Goal: Information Seeking & Learning: Learn about a topic

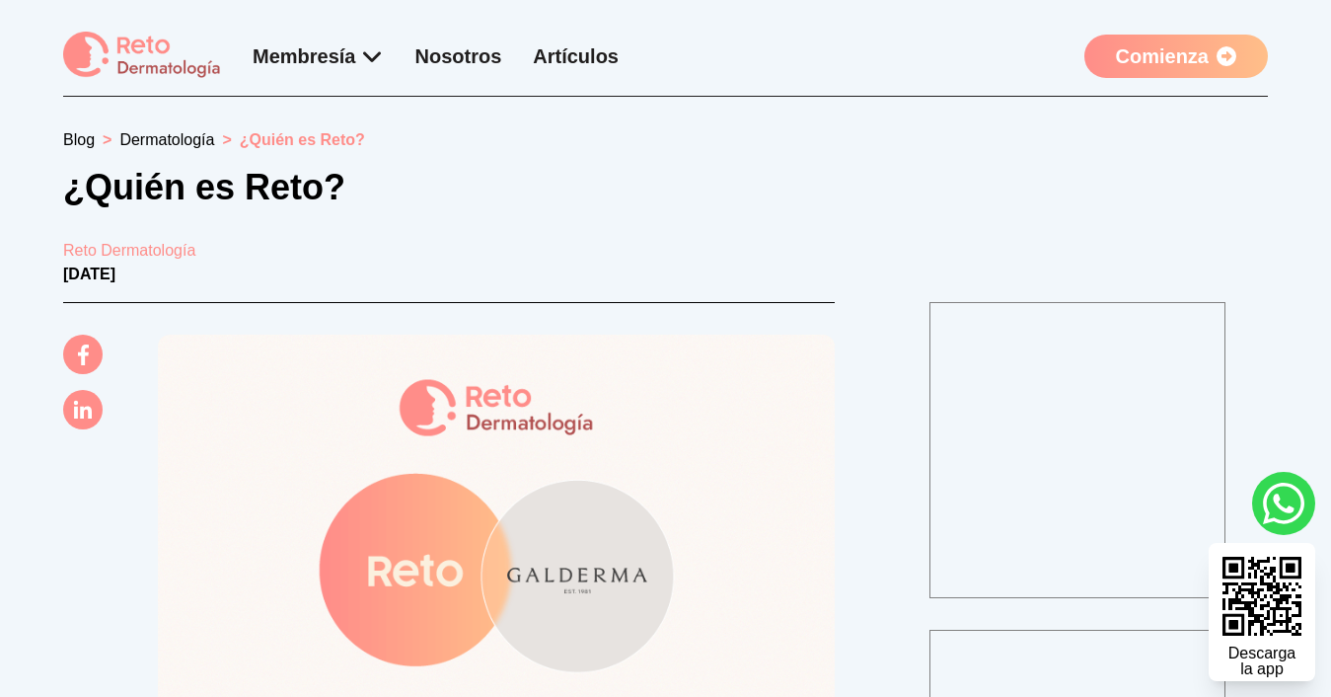
click at [1178, 60] on link "Comienza" at bounding box center [1176, 56] width 184 height 43
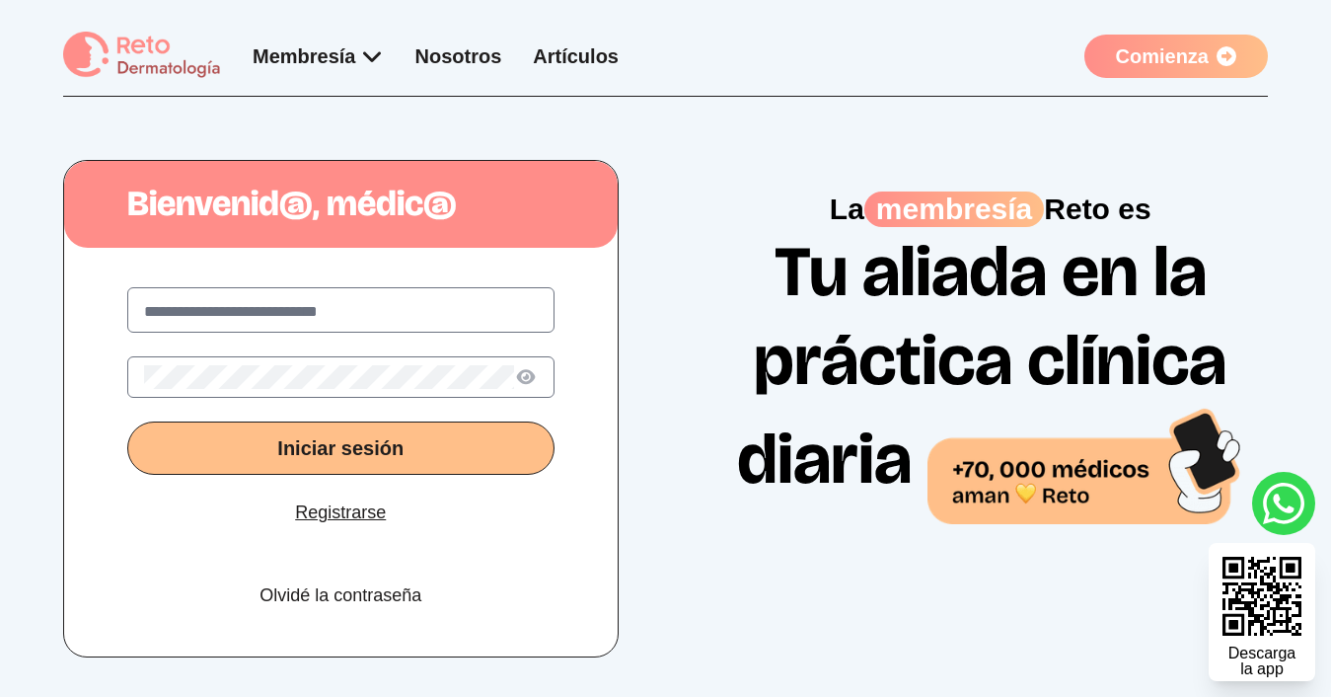
click at [301, 325] on label at bounding box center [340, 309] width 427 height 45
click at [301, 324] on input "text" at bounding box center [341, 312] width 394 height 24
click at [292, 307] on input "text" at bounding box center [341, 312] width 394 height 24
click at [276, 303] on input "text" at bounding box center [341, 312] width 394 height 24
type input "**********"
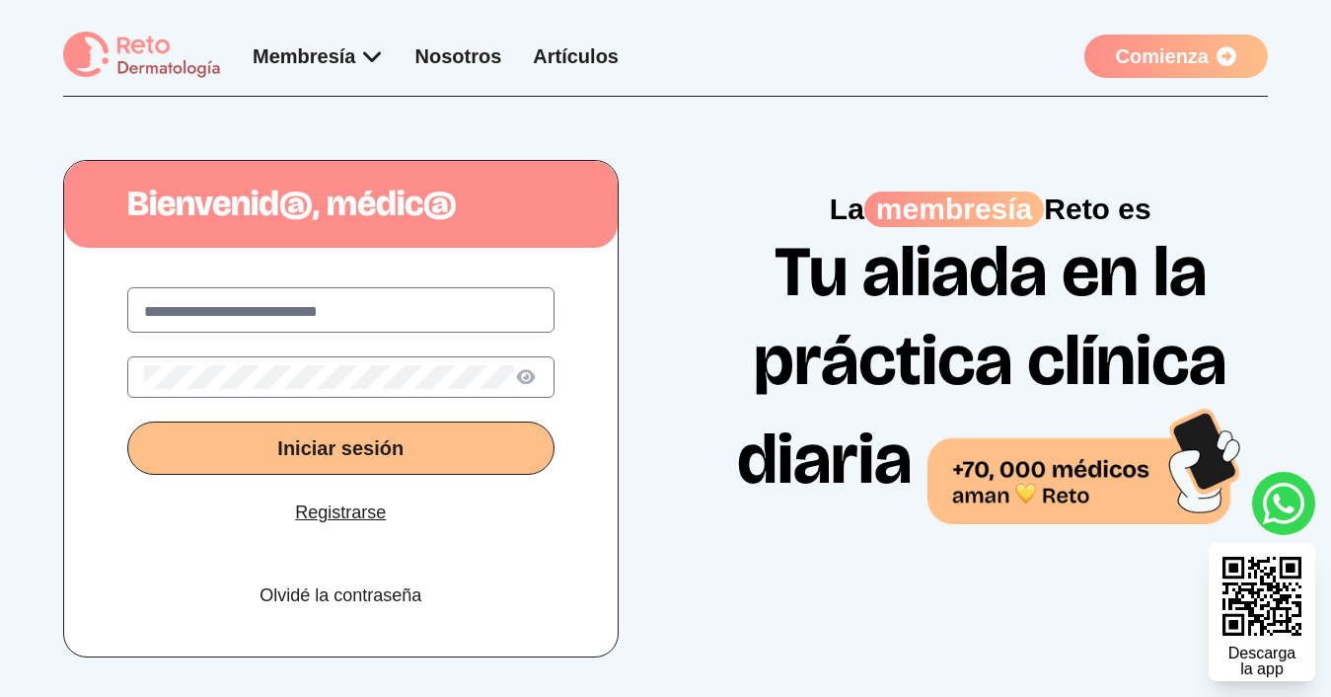
click at [138, 72] on img at bounding box center [142, 56] width 158 height 48
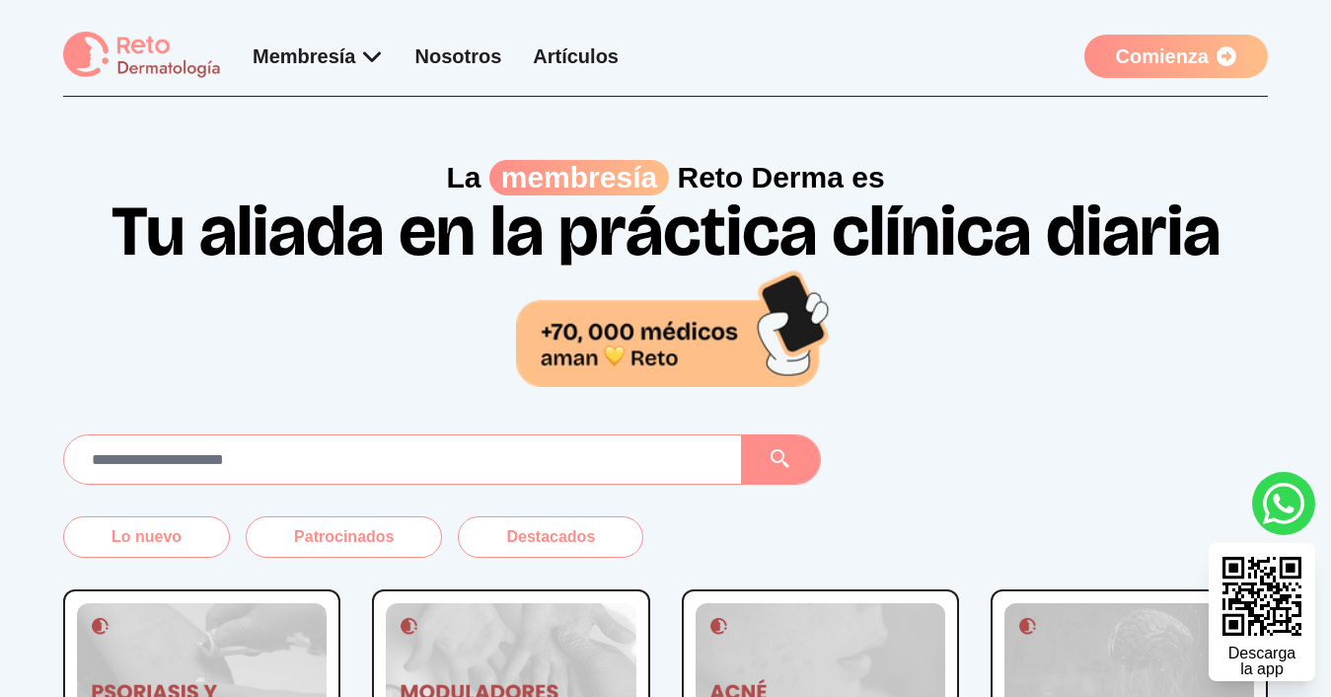
click at [1143, 54] on link "Comienza" at bounding box center [1176, 56] width 184 height 43
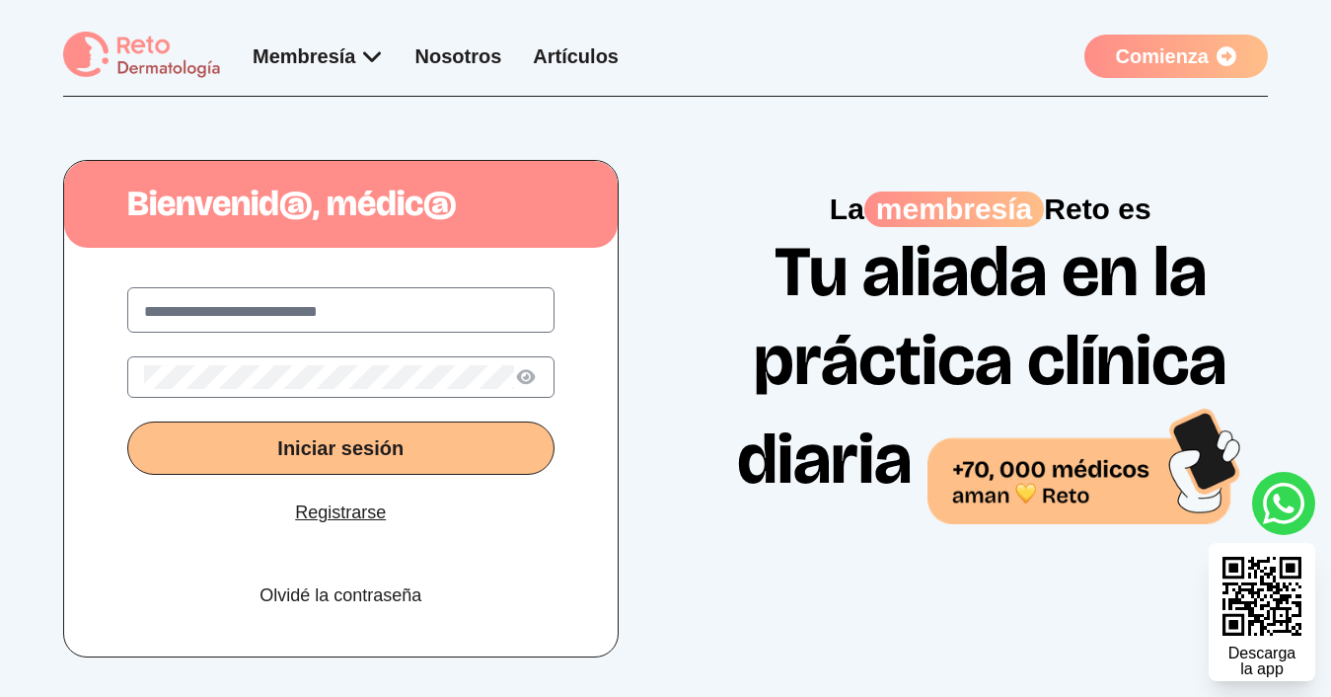
click at [1143, 54] on link "Comienza" at bounding box center [1176, 56] width 184 height 43
click at [567, 54] on link "Artículos" at bounding box center [576, 56] width 86 height 22
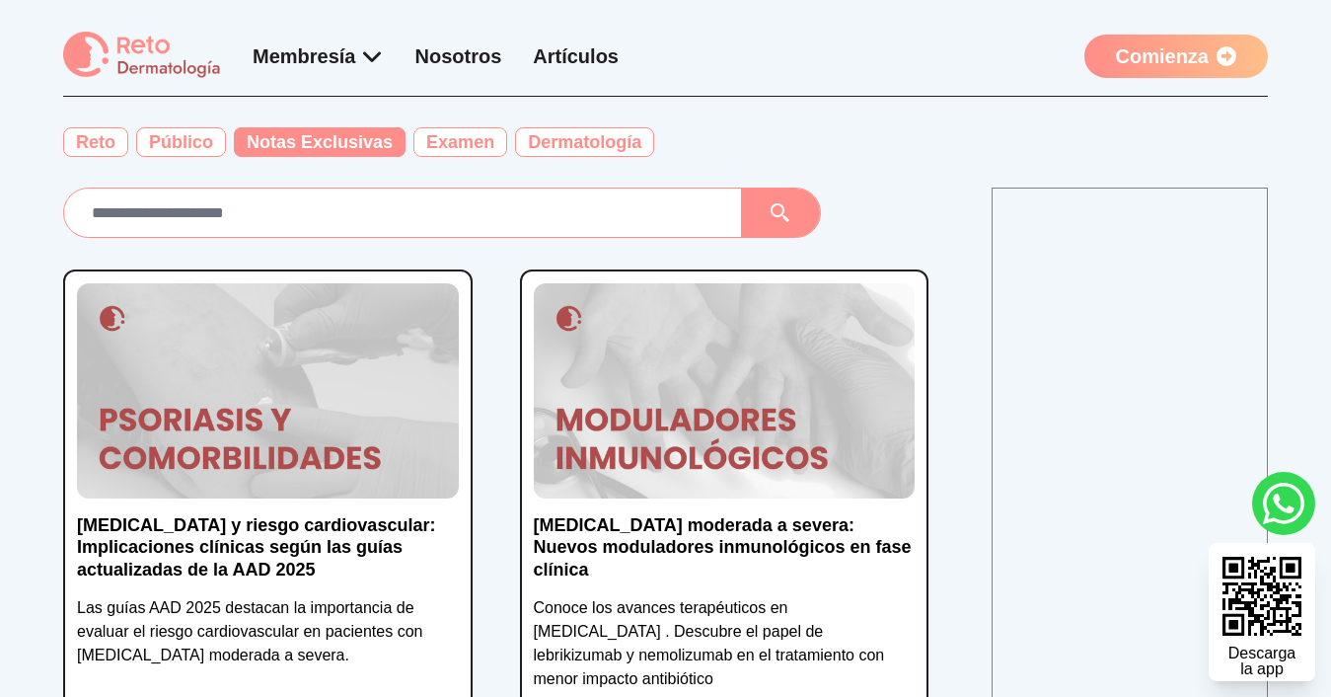
click at [330, 142] on span "Notas Exclusivas" at bounding box center [320, 142] width 172 height 30
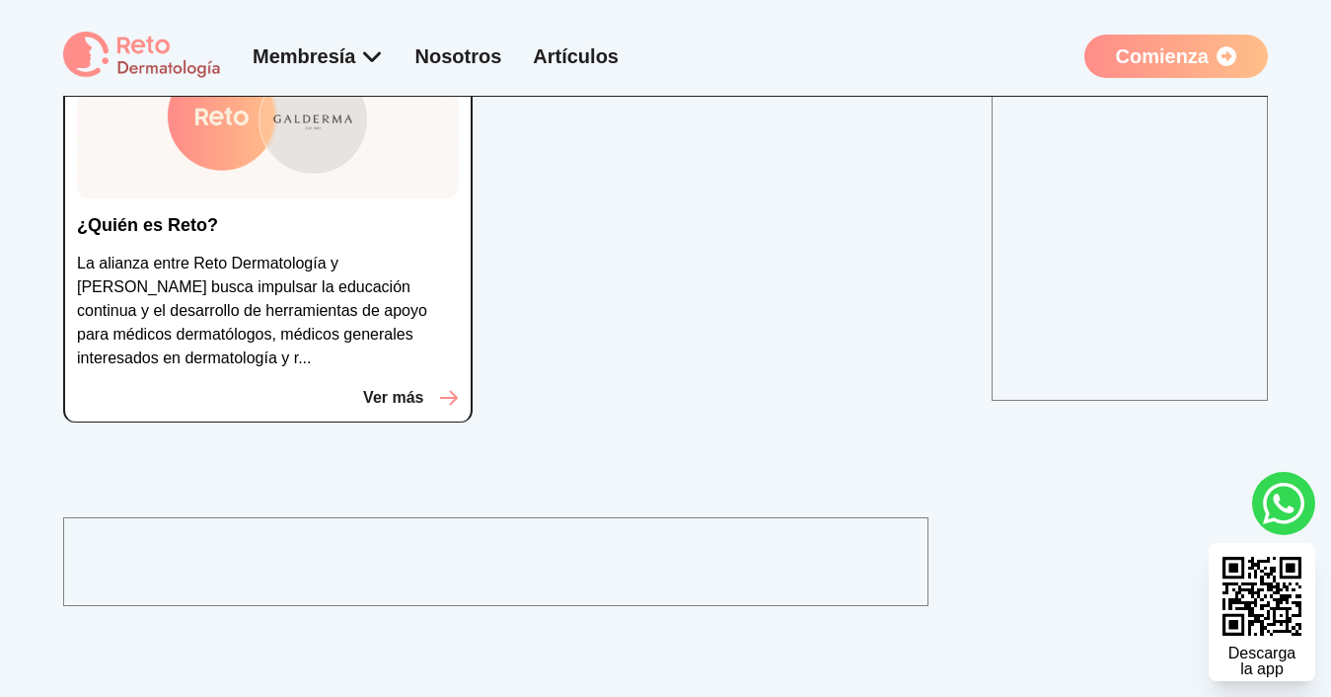
scroll to position [302, 0]
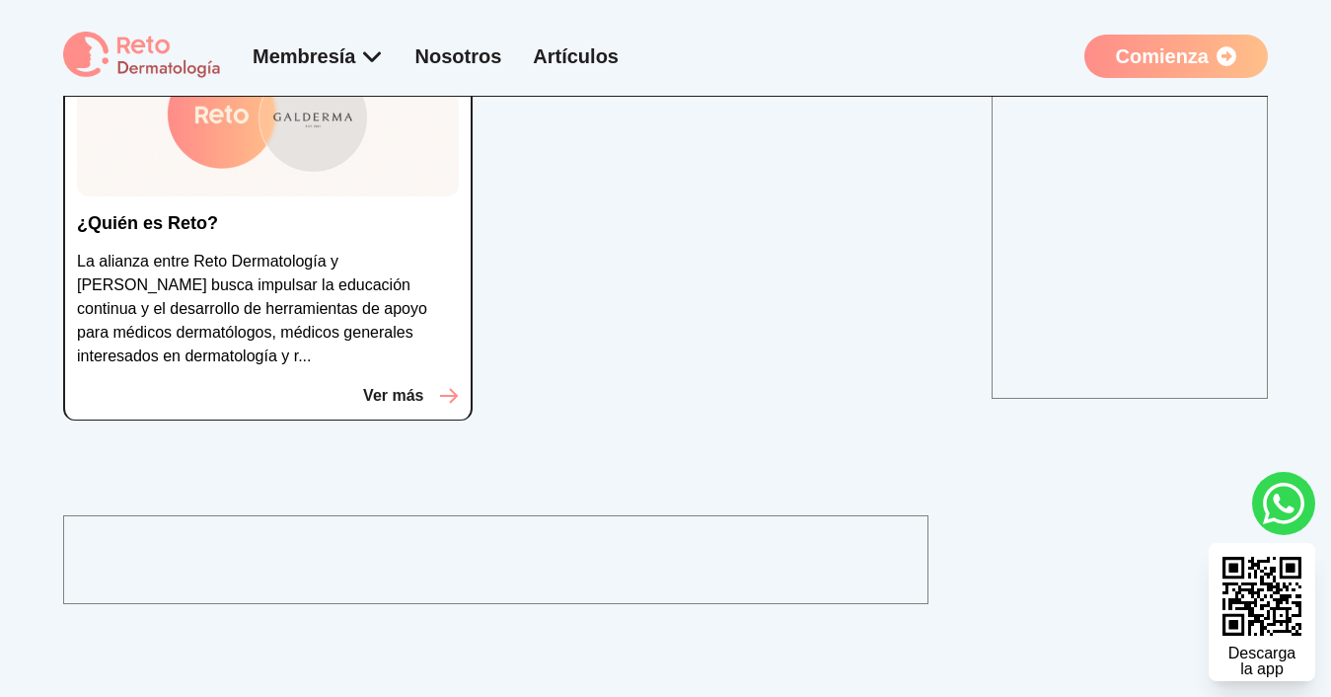
click at [382, 392] on p "Ver más" at bounding box center [393, 396] width 60 height 24
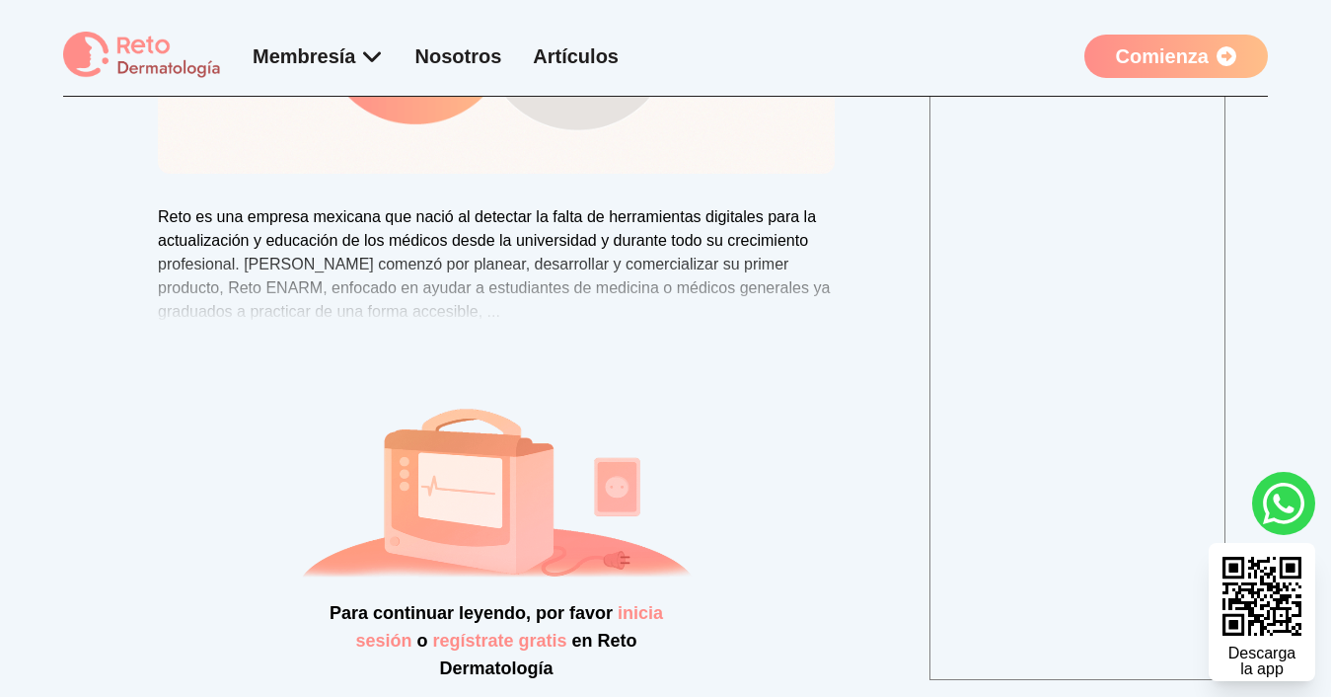
scroll to position [328, 0]
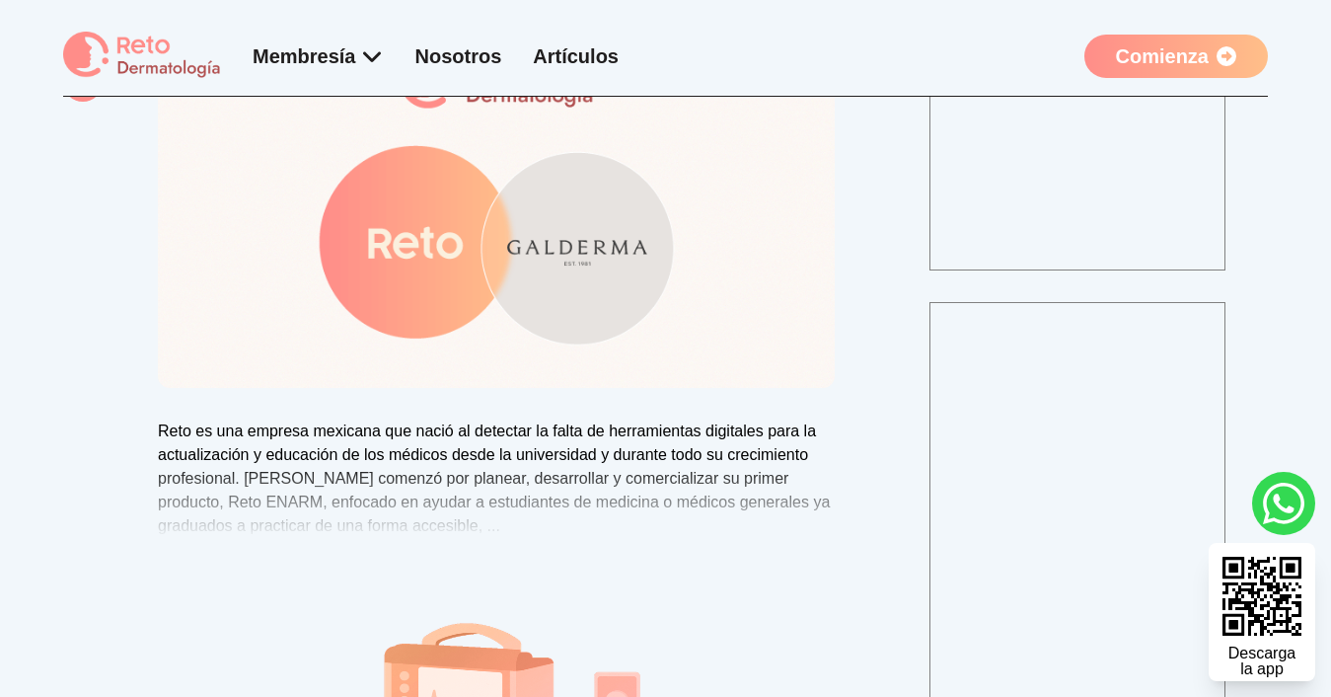
click at [1199, 52] on link "Comienza" at bounding box center [1176, 56] width 184 height 43
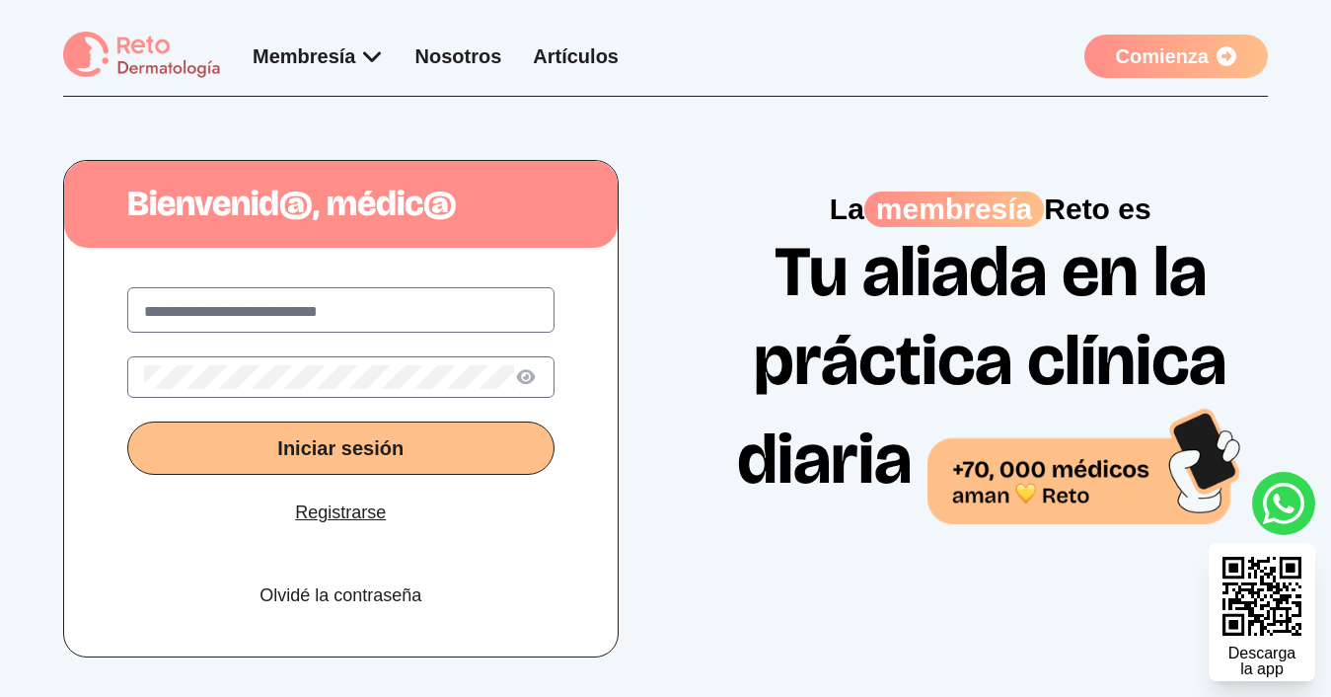
click at [326, 319] on input "text" at bounding box center [341, 312] width 394 height 24
click at [607, 256] on div "Iniciar sesión Registrarse Olvidé la contraseña" at bounding box center [340, 456] width 553 height 401
